Goal: Find specific page/section: Find specific page/section

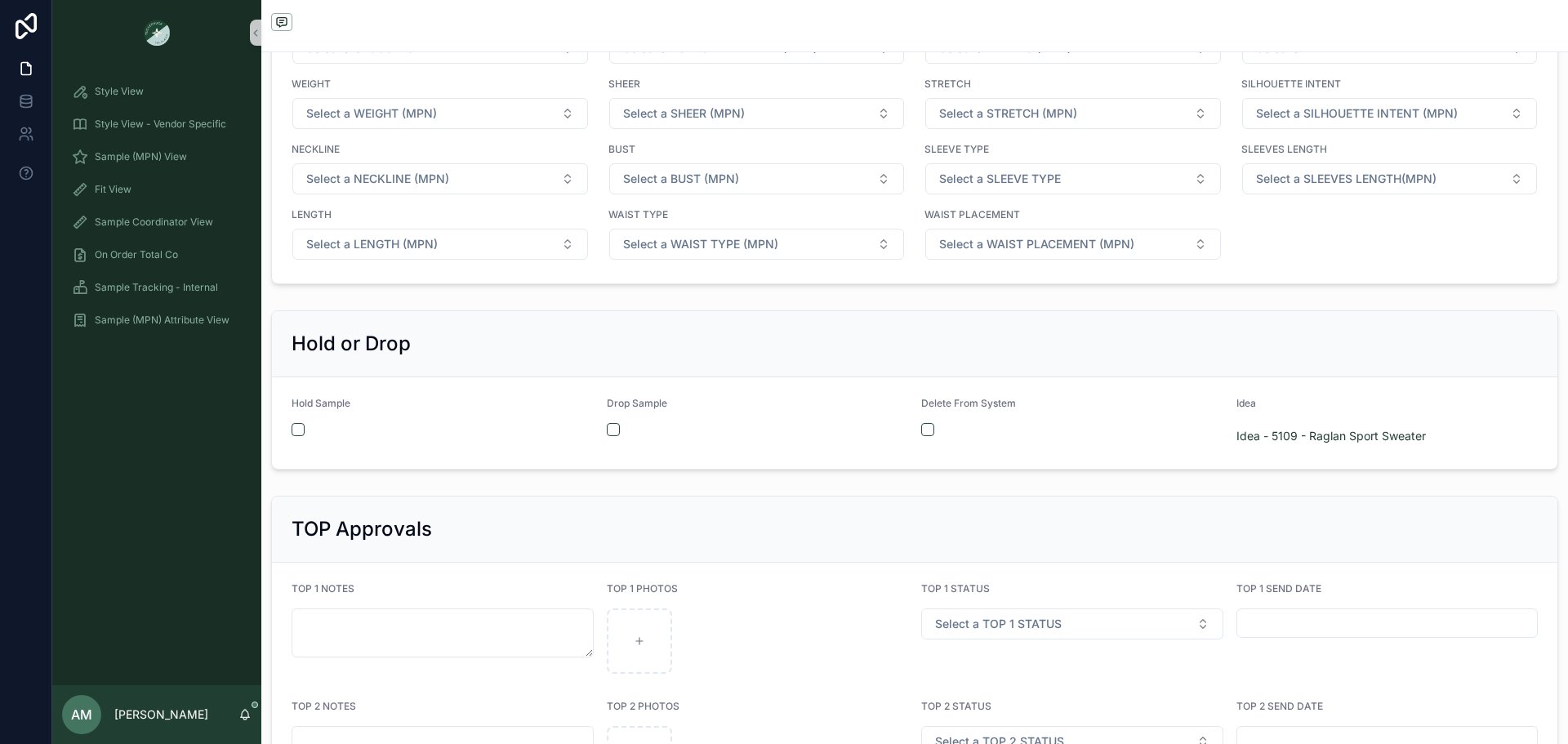
scroll to position [3022, 0]
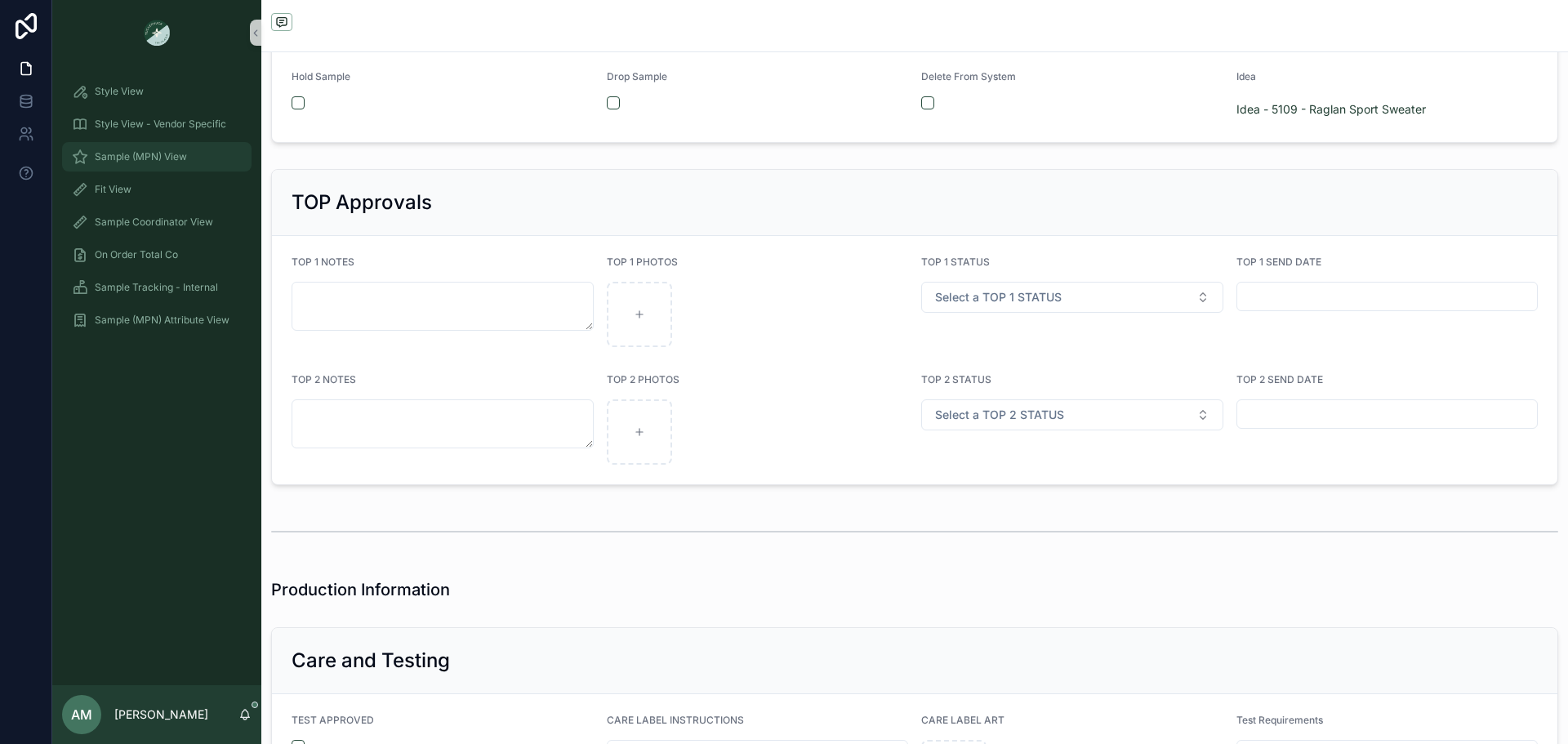
click at [206, 162] on div "Sample (MPN) View" at bounding box center [156, 156] width 170 height 26
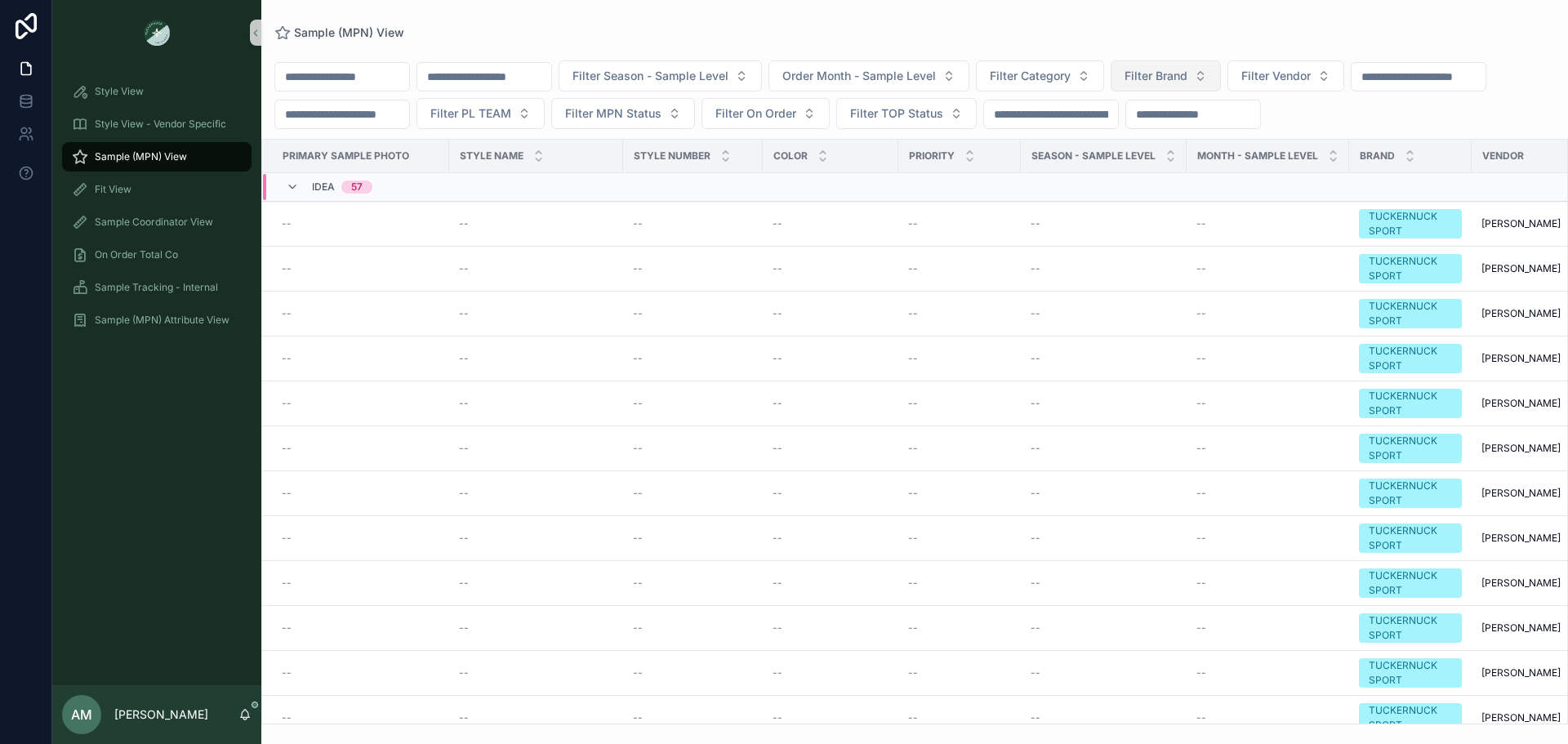
click at [1188, 75] on span "Filter Brand" at bounding box center [1156, 75] width 63 height 16
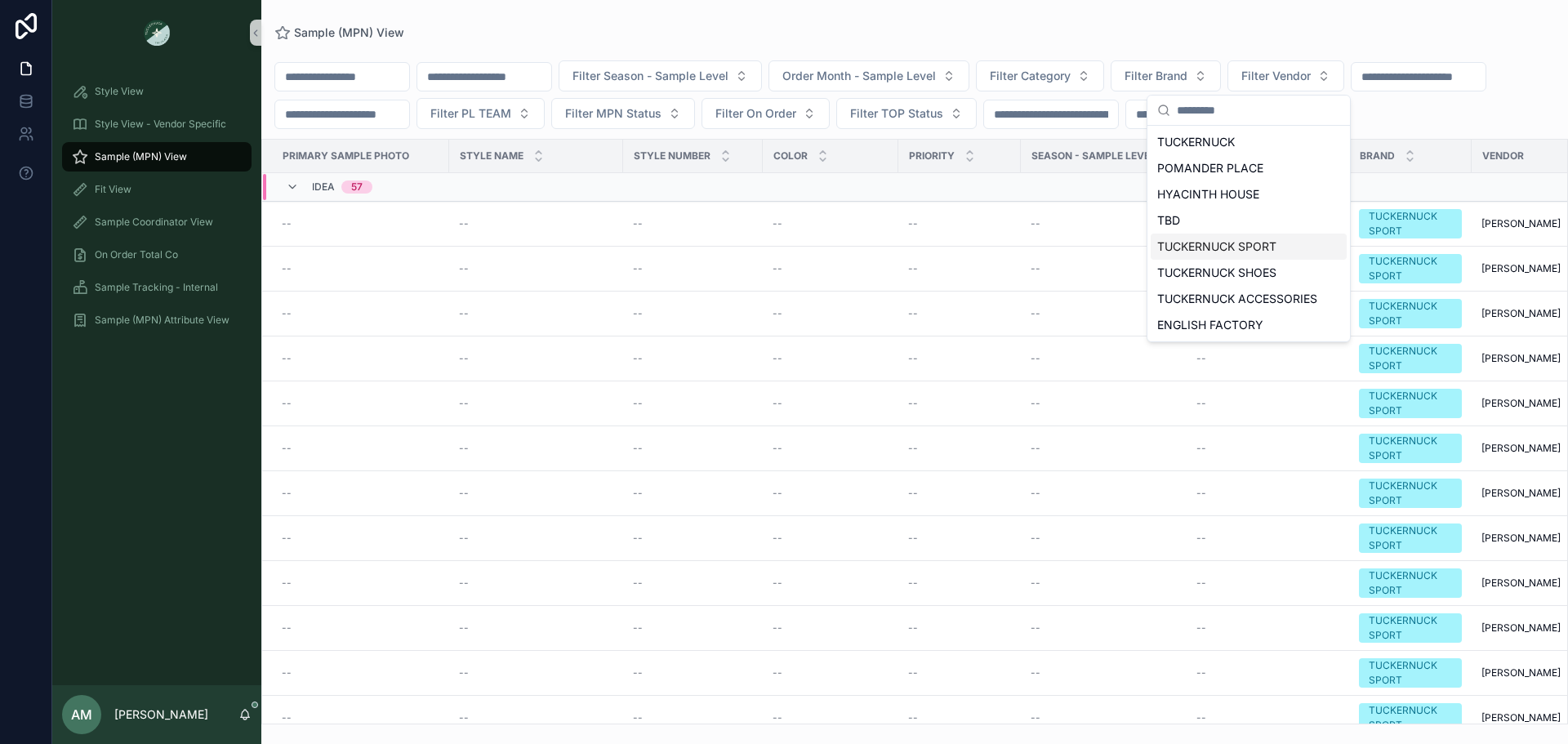
click at [1250, 253] on div "TUCKERNUCK SPORT" at bounding box center [1249, 246] width 196 height 26
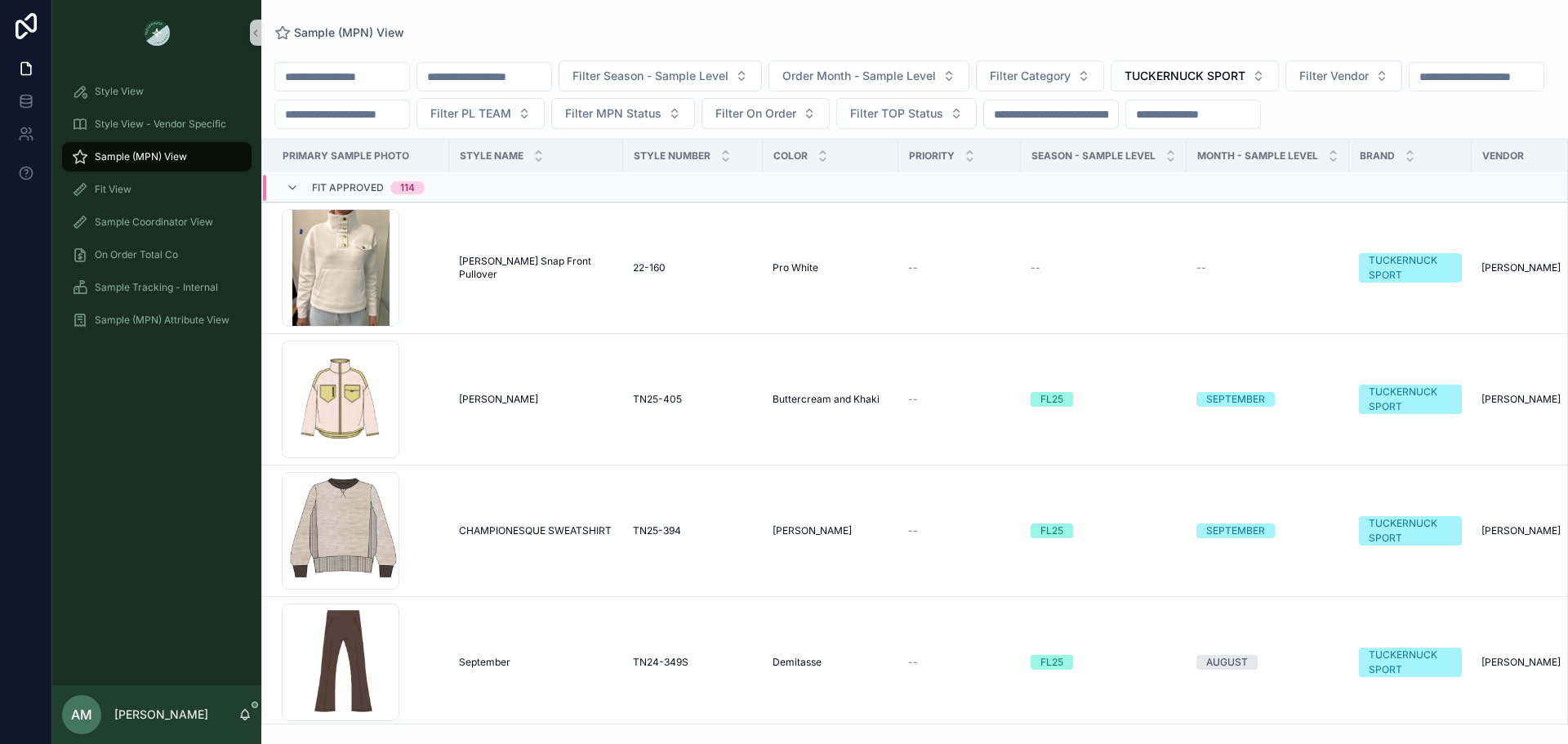
scroll to position [9410, 0]
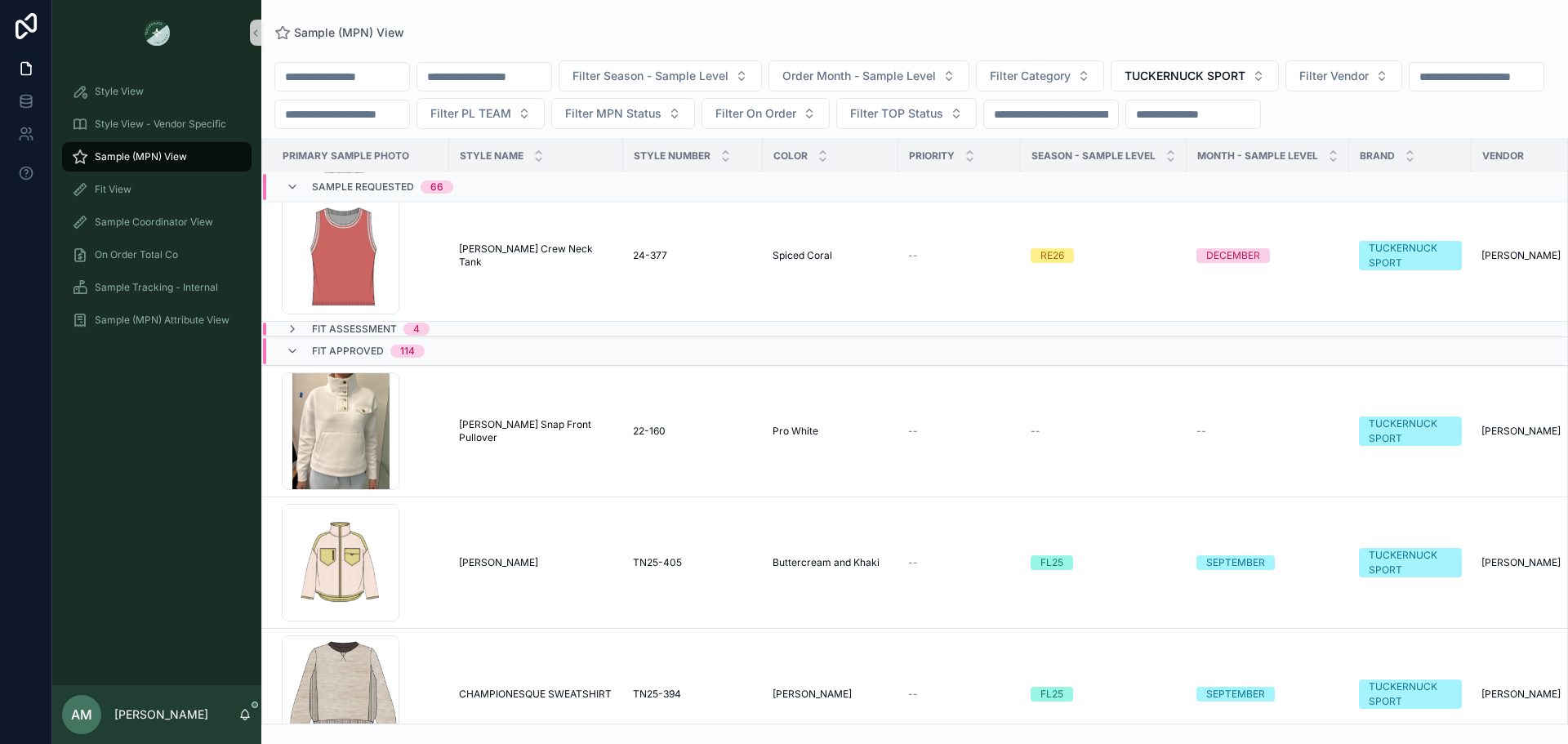
click at [532, 364] on div "Fit Approved 114" at bounding box center [512, 350] width 499 height 26
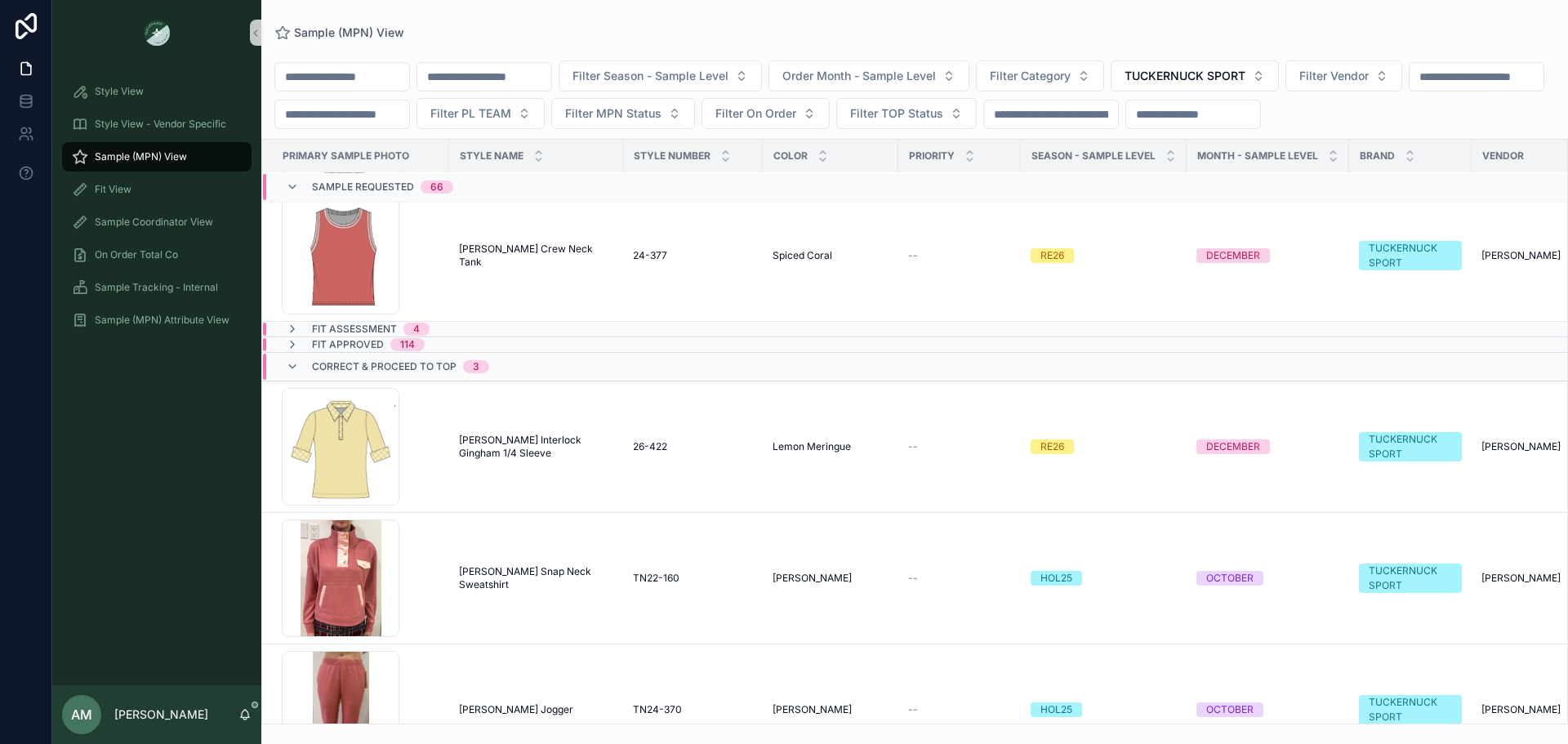
click at [531, 336] on div "Fit Assessment 4" at bounding box center [512, 329] width 499 height 13
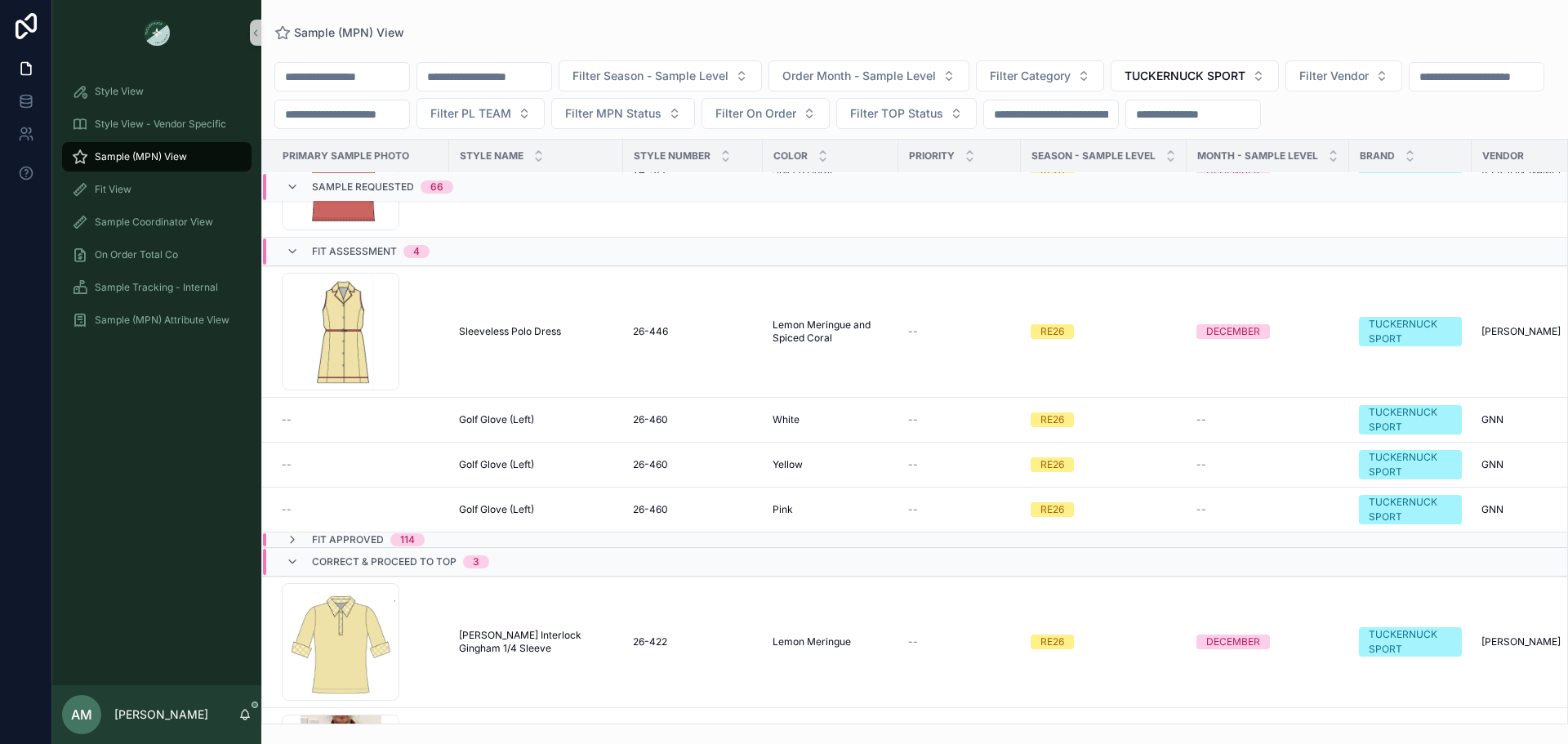
scroll to position [9572, 0]
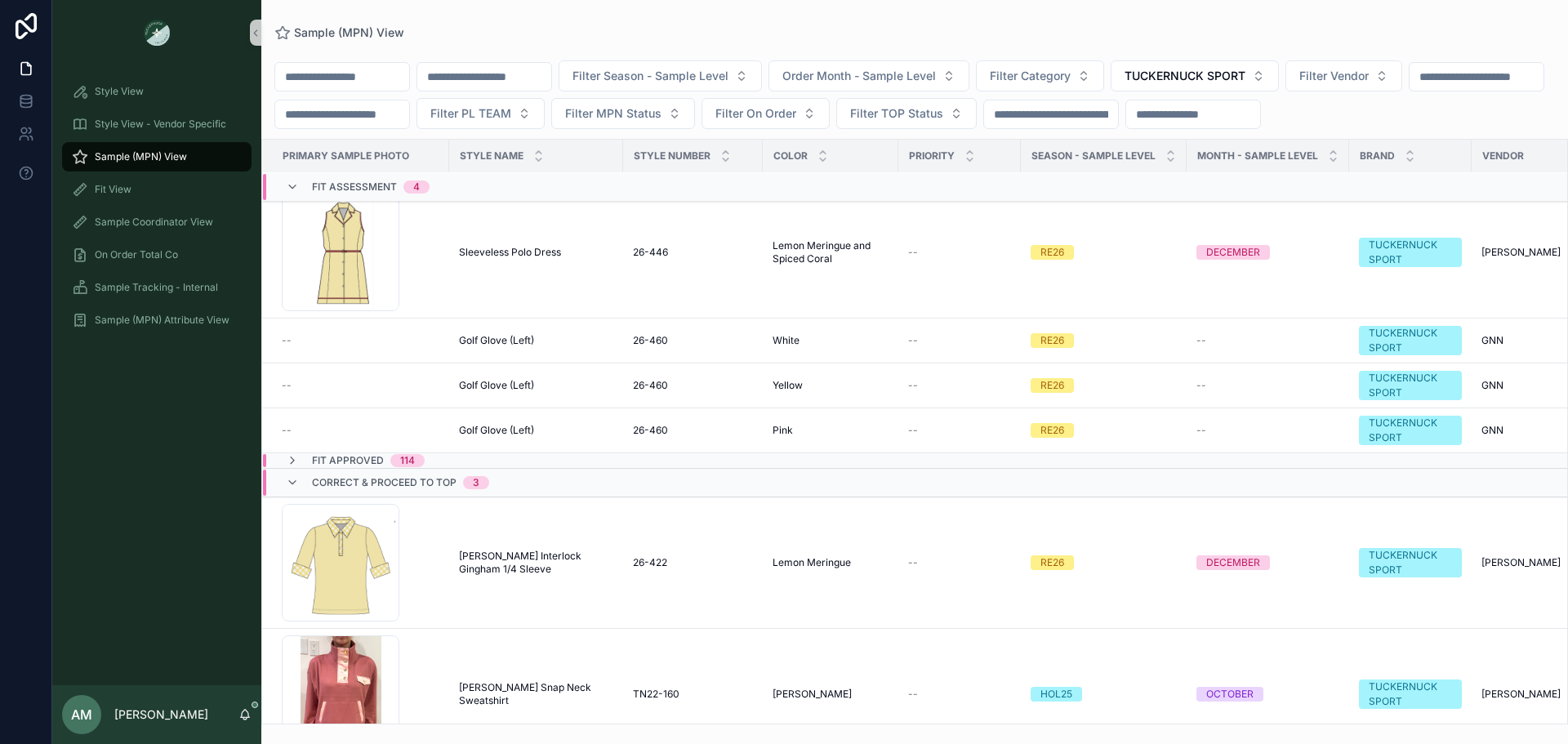
click at [440, 200] on div "Fit Assessment 4" at bounding box center [358, 187] width 183 height 26
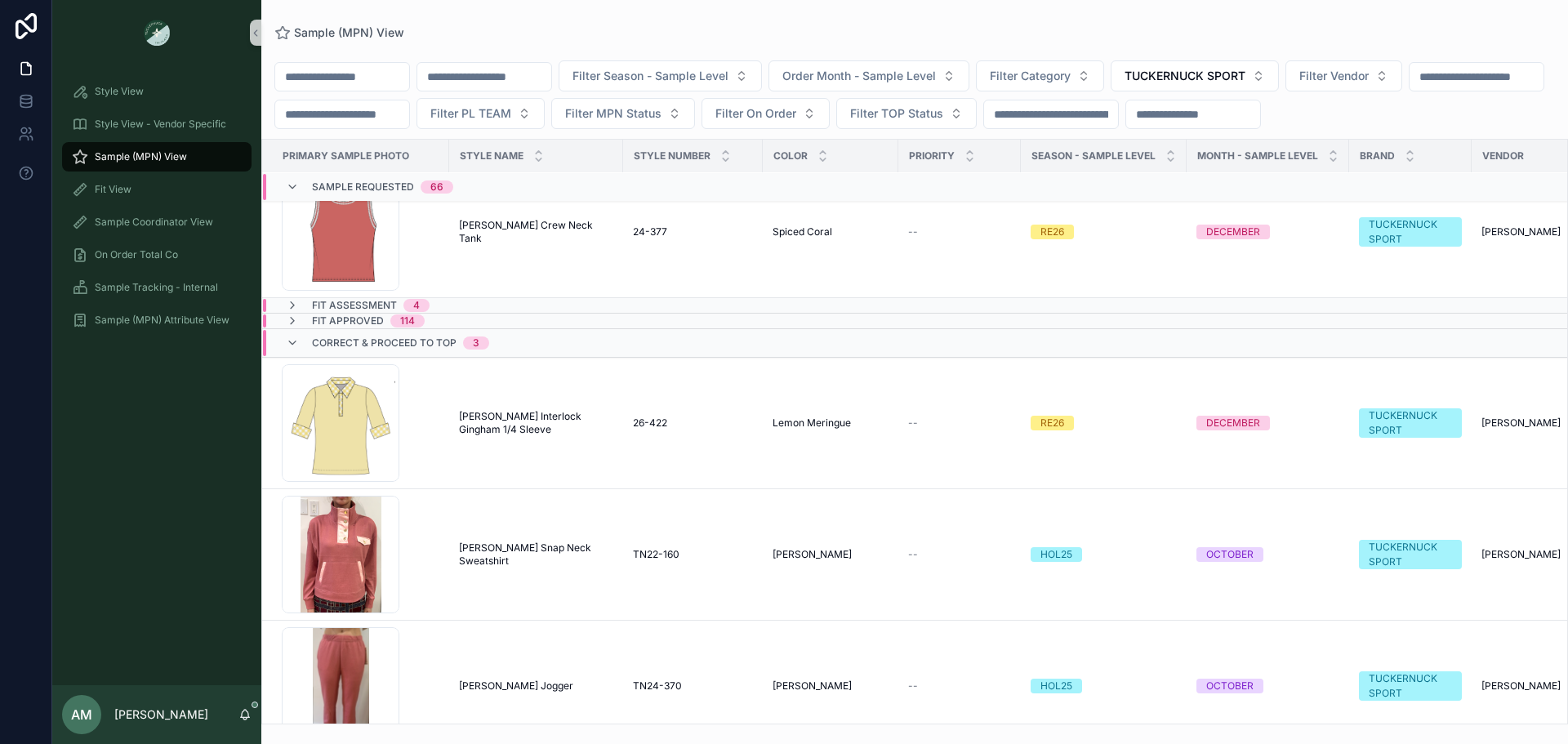
scroll to position [9353, 0]
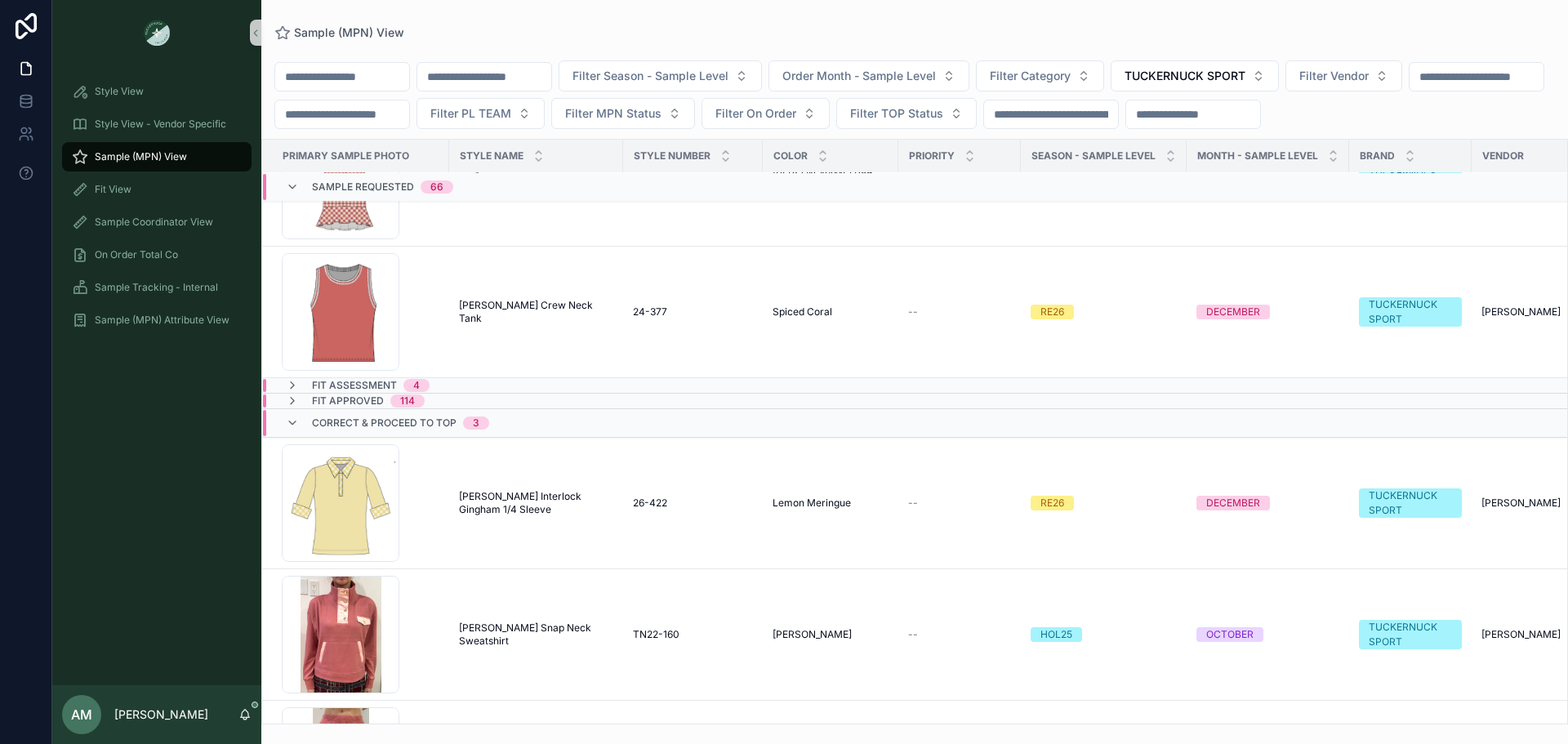
click at [437, 409] on td "Fit Approved 114" at bounding box center [512, 401] width 501 height 15
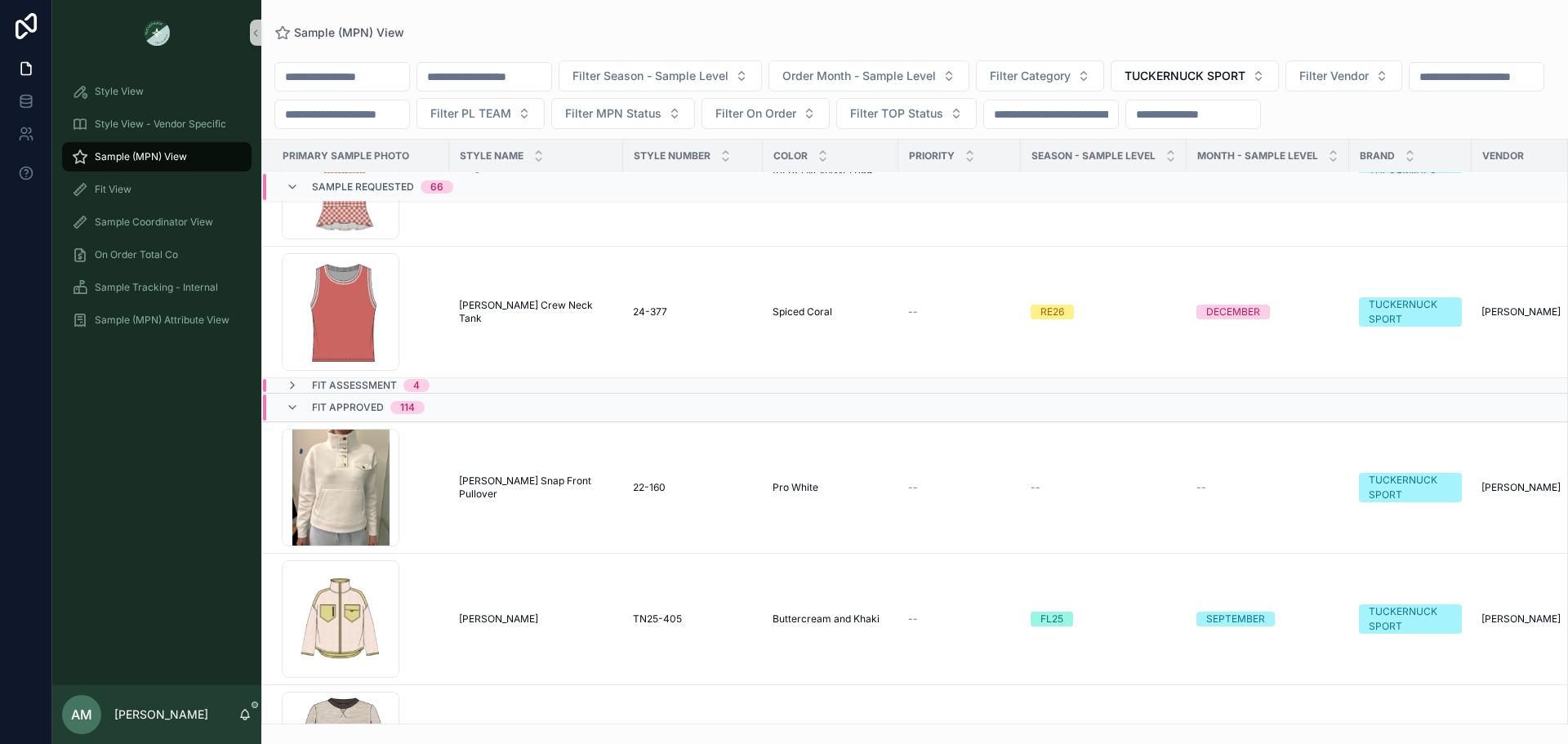
click at [439, 421] on div "Fit Approved 114" at bounding box center [355, 407] width 178 height 26
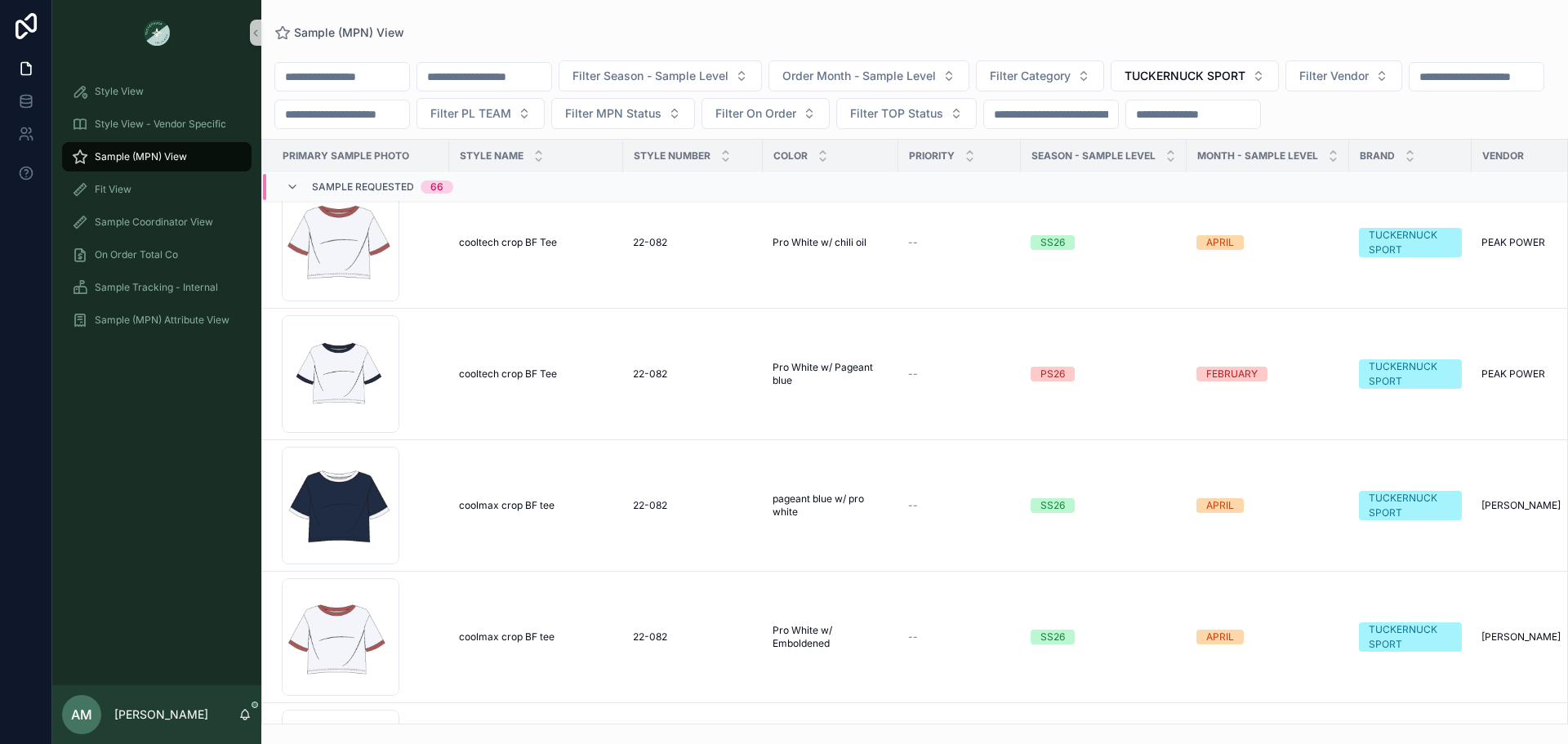
scroll to position [5596, 0]
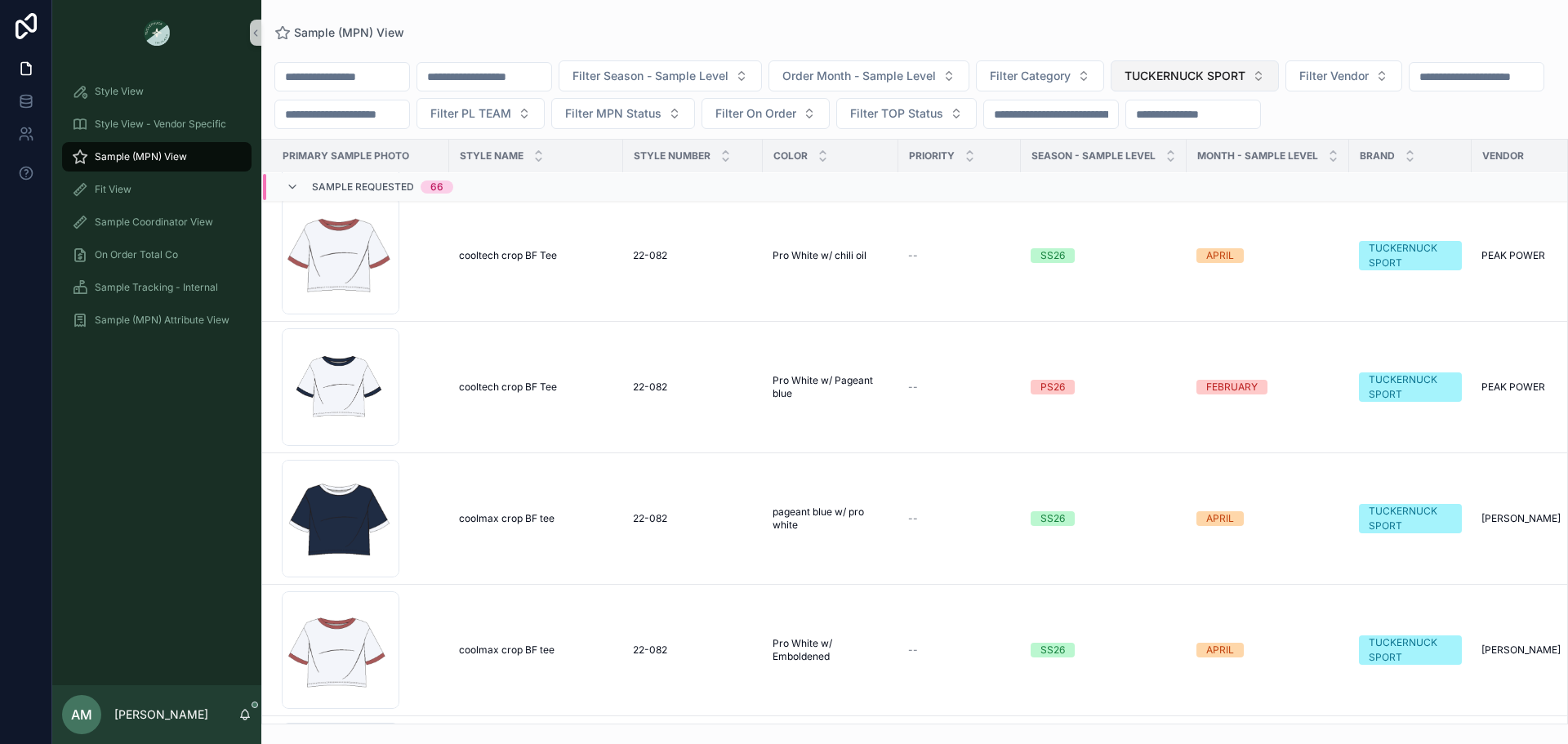
click at [1245, 74] on span "TUCKERNUCK SPORT" at bounding box center [1185, 75] width 121 height 16
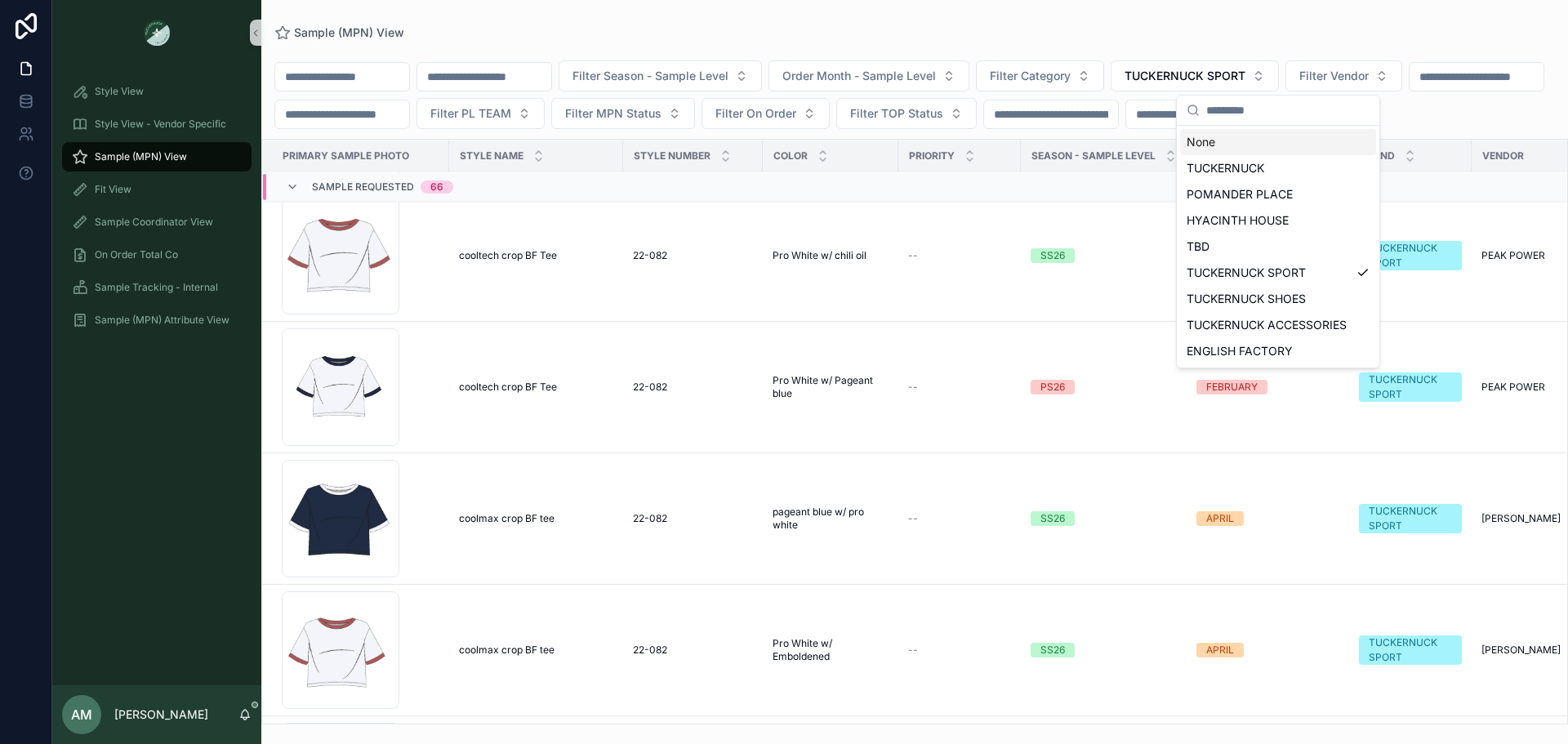
click at [1277, 143] on div "None" at bounding box center [1278, 142] width 196 height 26
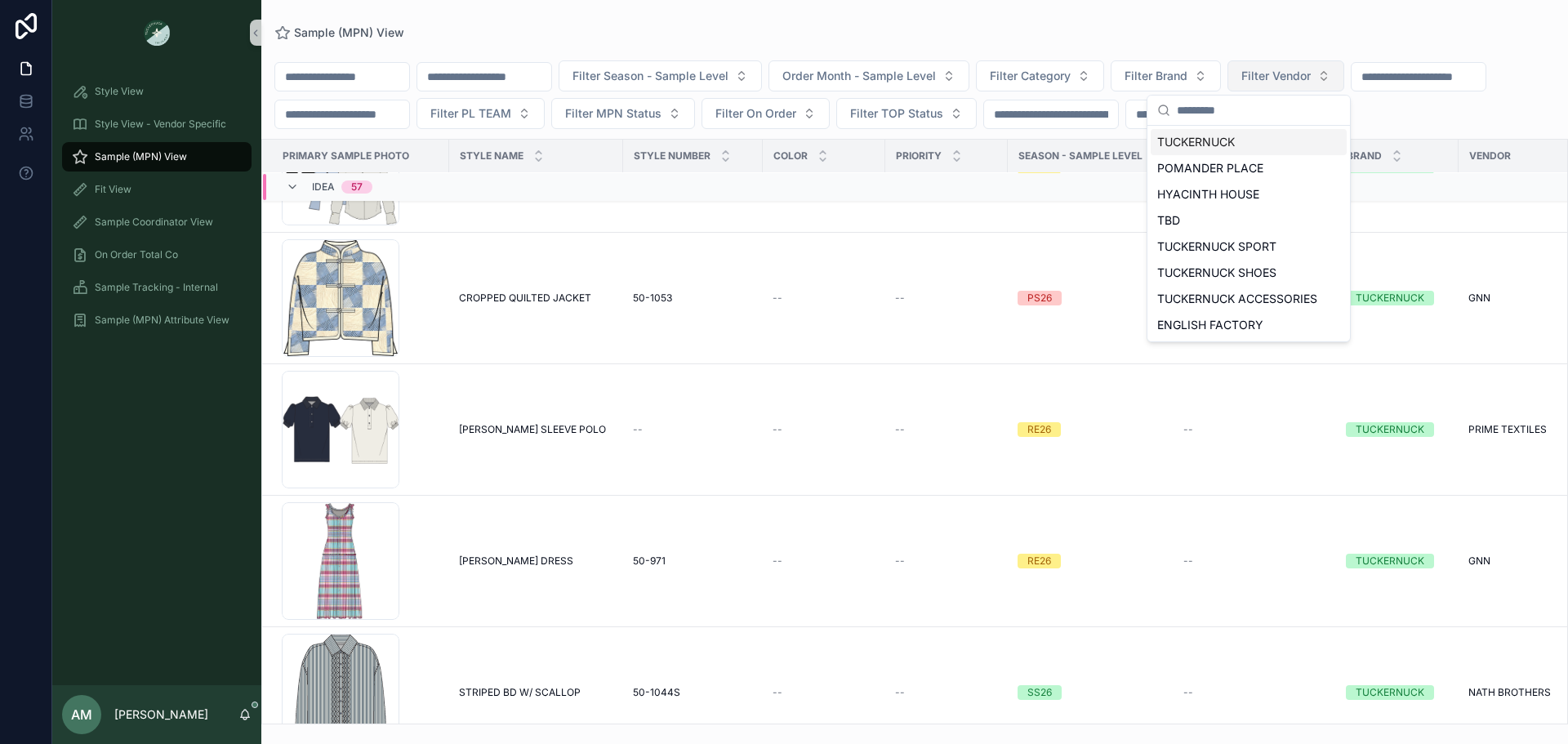
click at [1344, 67] on button "Filter Vendor" at bounding box center [1286, 75] width 117 height 31
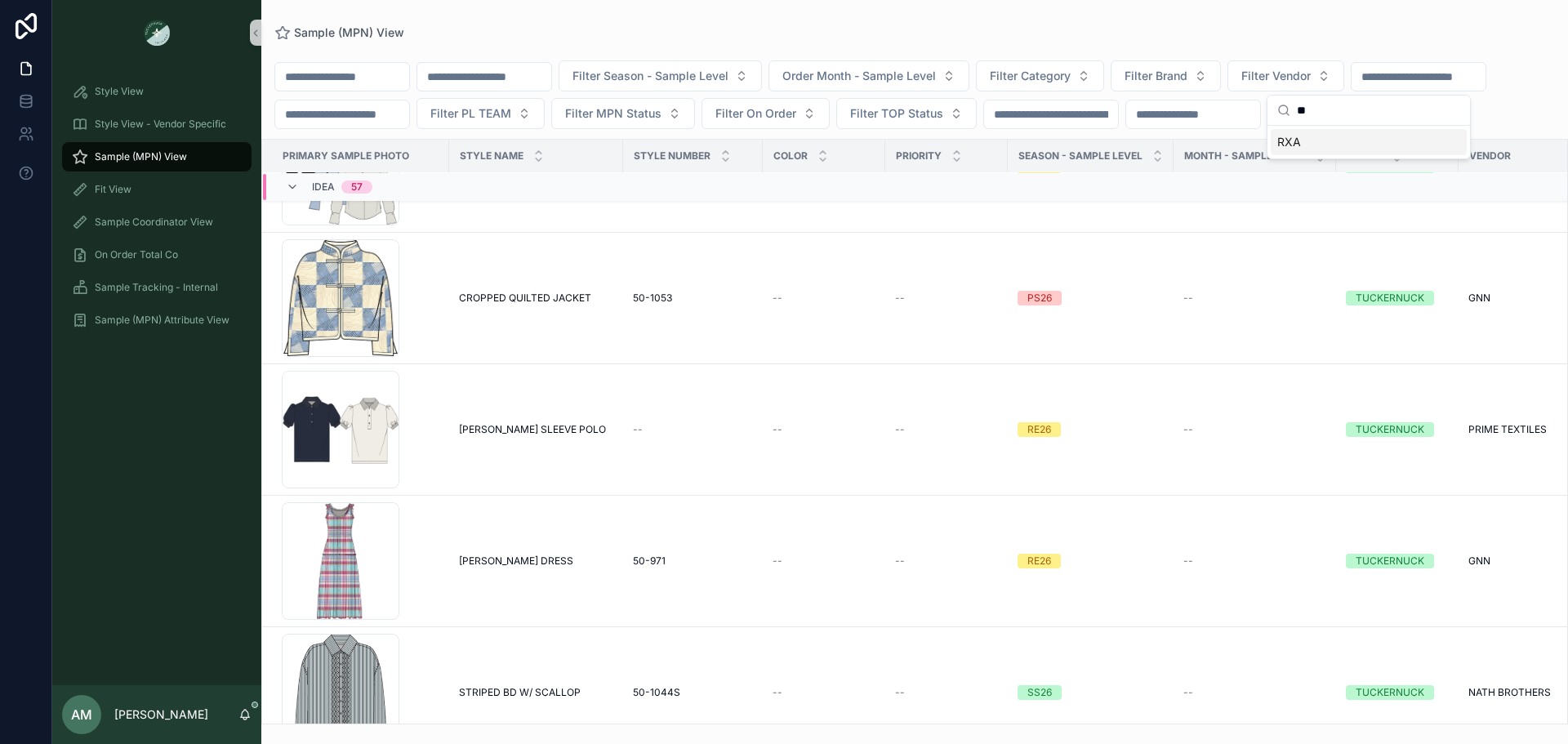
type input "**"
click at [1341, 151] on div "RXA" at bounding box center [1369, 142] width 196 height 26
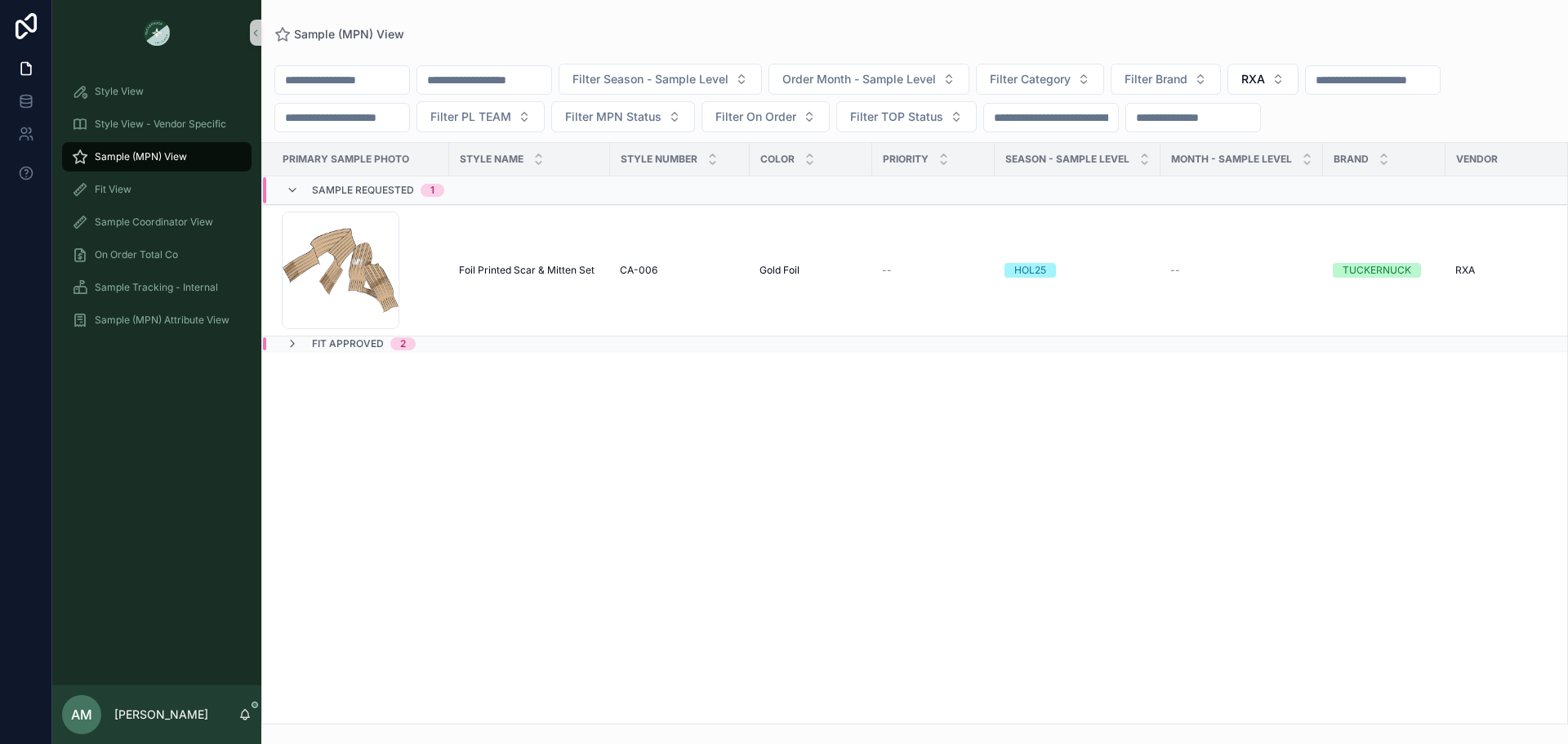
click at [471, 350] on div "Fit Approved 2" at bounding box center [506, 343] width 486 height 13
